Goal: Information Seeking & Learning: Learn about a topic

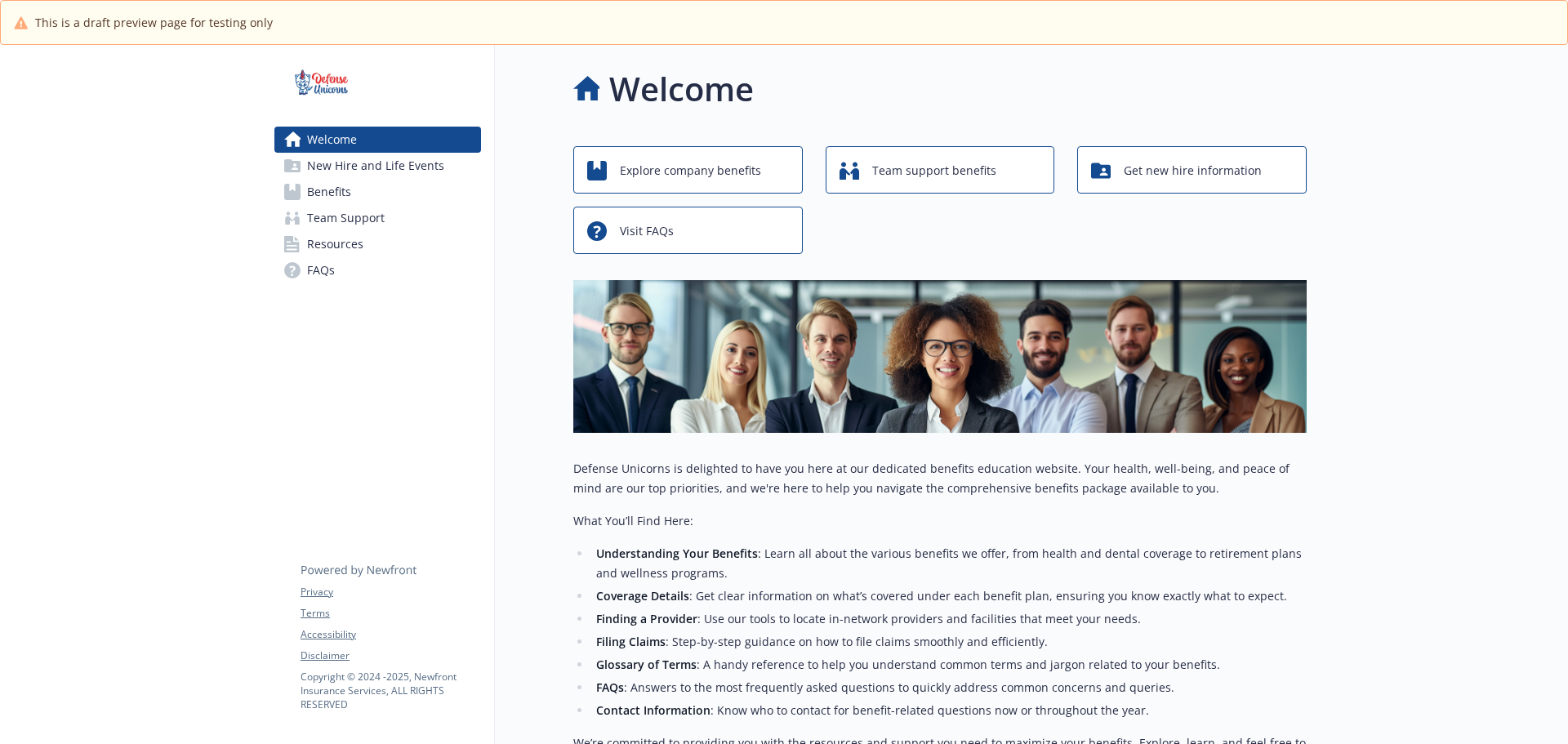
click at [450, 184] on link "Benefits" at bounding box center [378, 192] width 207 height 26
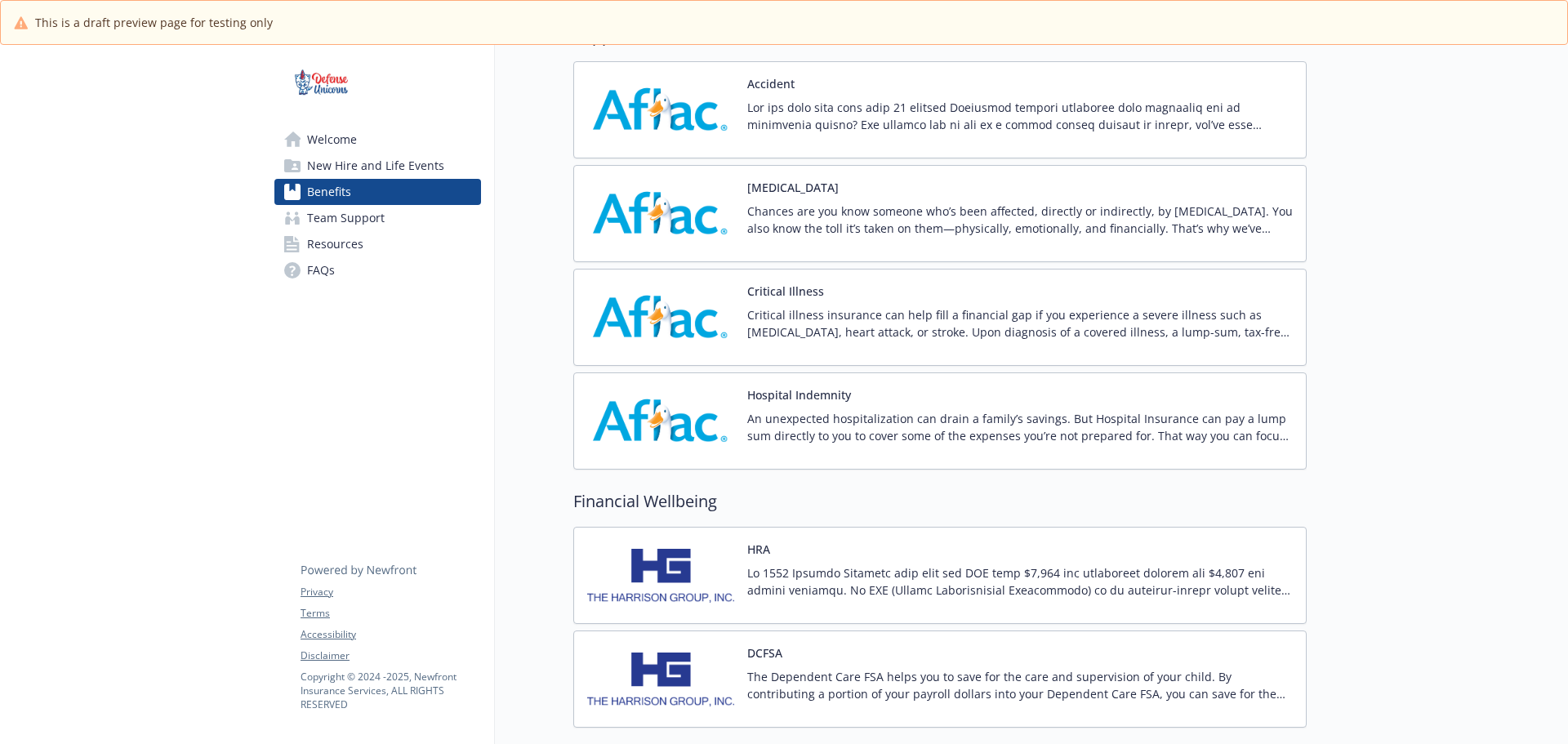
scroll to position [1411, 0]
